Goal: Check status: Check status

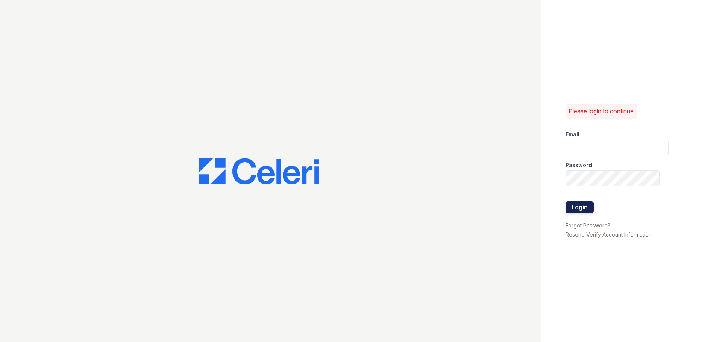
type input "[PERSON_NAME][EMAIL_ADDRESS][DOMAIN_NAME]"
click at [581, 206] on button "Login" at bounding box center [579, 207] width 28 height 12
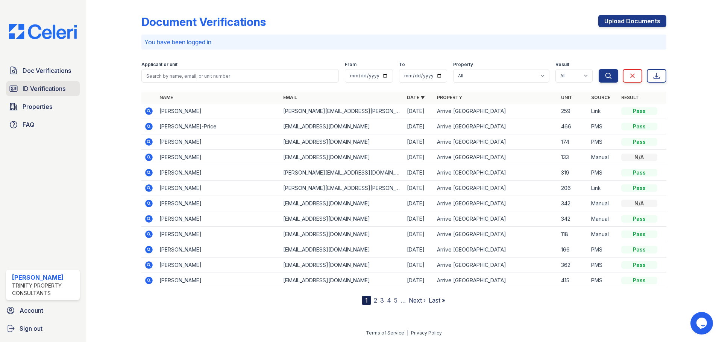
click at [48, 90] on span "ID Verifications" at bounding box center [44, 88] width 43 height 9
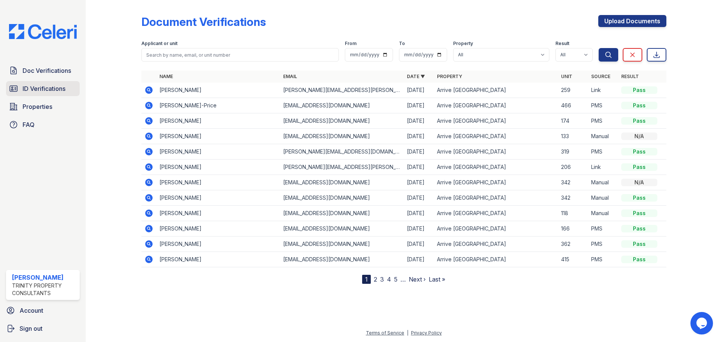
click at [36, 87] on span "ID Verifications" at bounding box center [44, 88] width 43 height 9
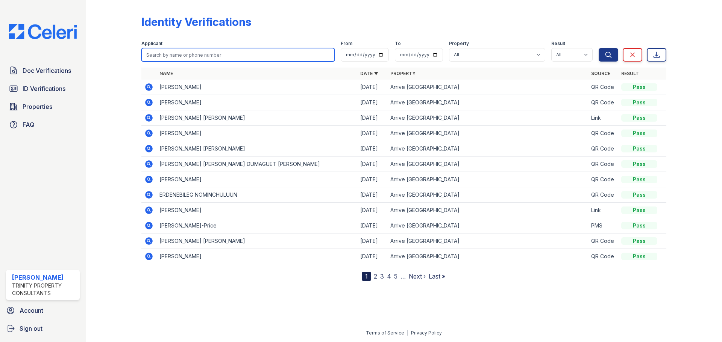
click at [177, 56] on input "search" at bounding box center [237, 55] width 193 height 14
type input "elon"
click at [598, 48] on button "Search" at bounding box center [608, 55] width 20 height 14
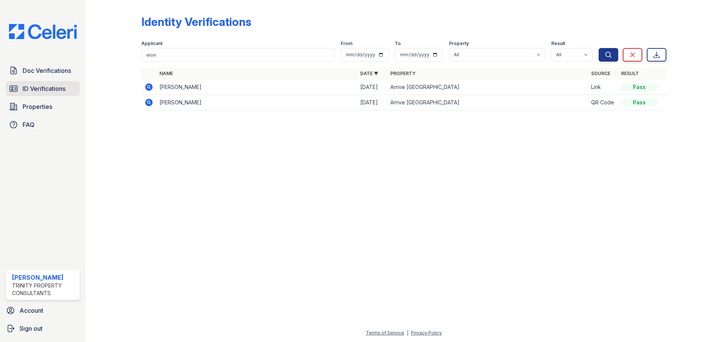
click at [34, 85] on span "ID Verifications" at bounding box center [44, 88] width 43 height 9
